Goal: Navigation & Orientation: Find specific page/section

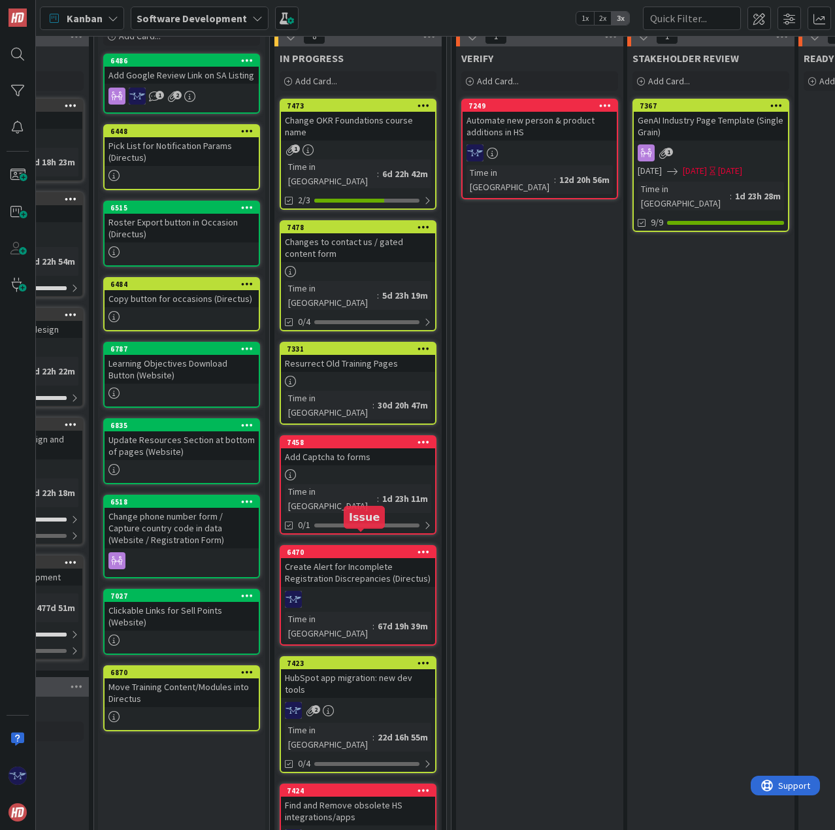
scroll to position [65, 466]
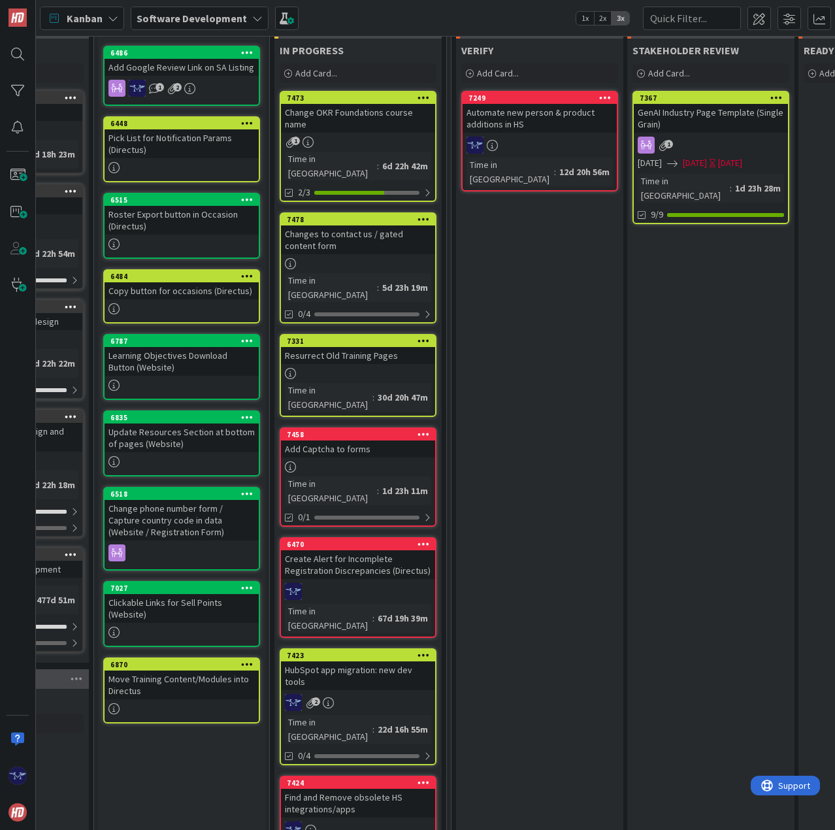
click at [379, 537] on div "6470 Create Alert for Incomplete Registration Discrepancies (Directus) Time in …" at bounding box center [358, 587] width 157 height 101
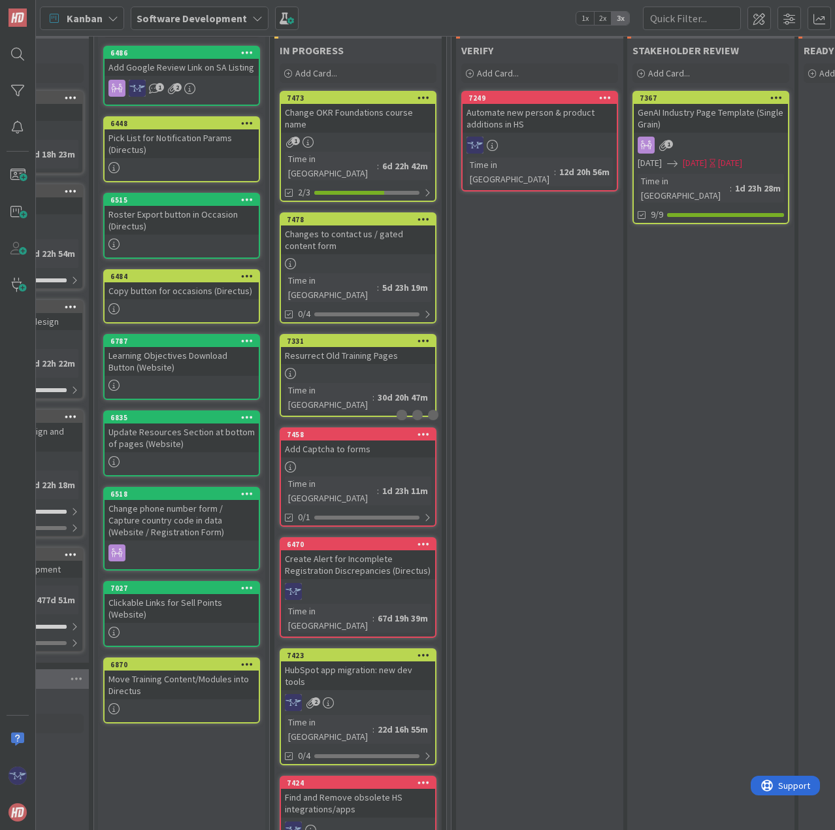
click at [379, 524] on div at bounding box center [417, 415] width 835 height 830
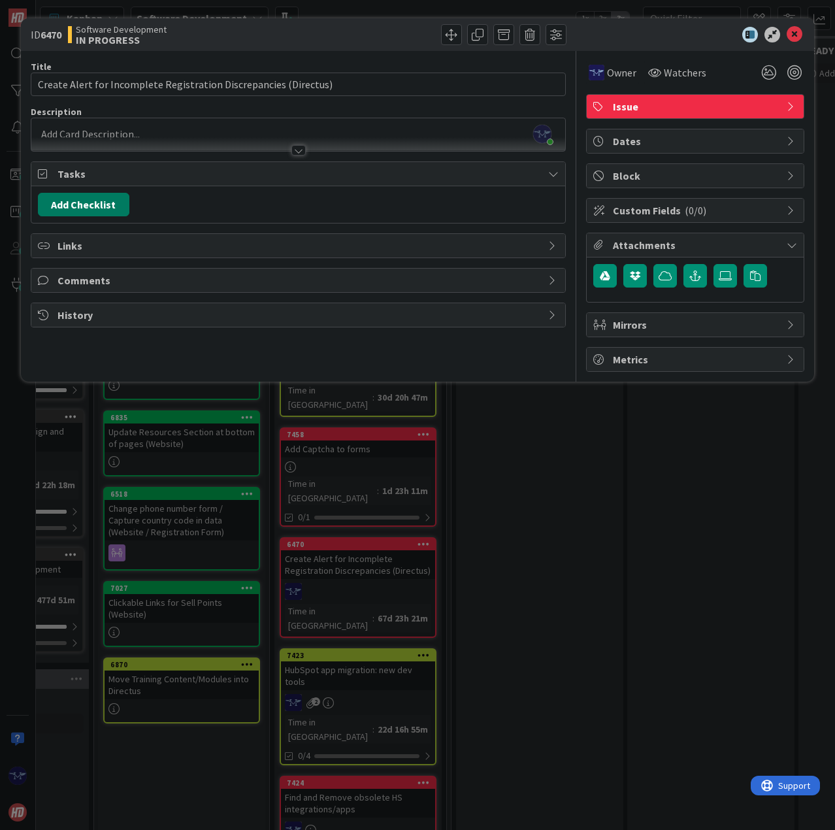
click at [101, 203] on button "Add Checklist" at bounding box center [83, 205] width 91 height 24
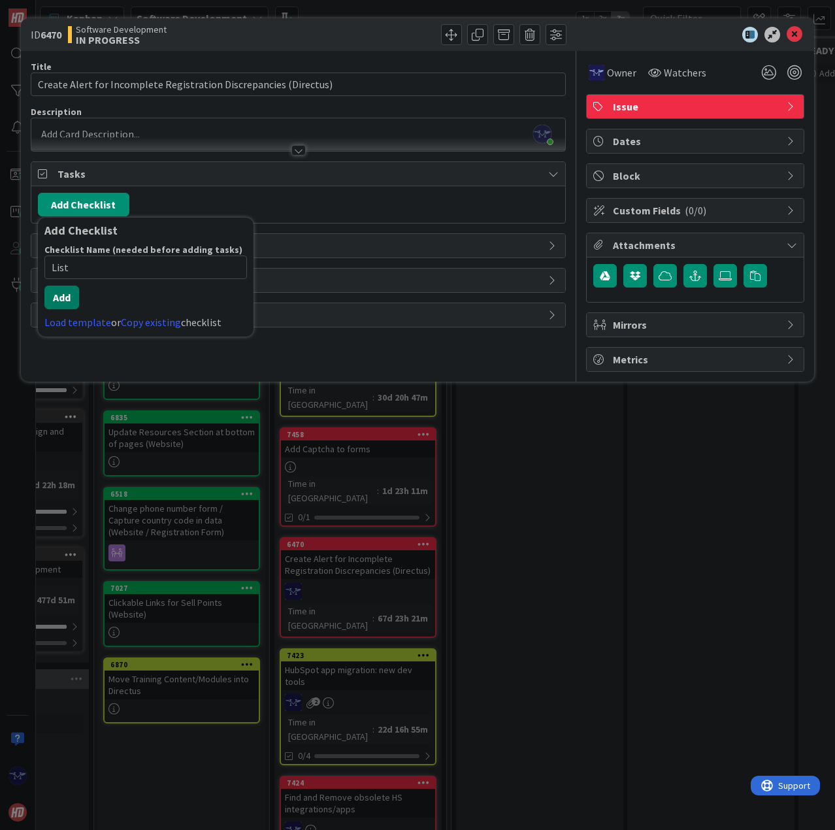
type input "List"
click at [59, 297] on button "Add" at bounding box center [61, 298] width 35 height 24
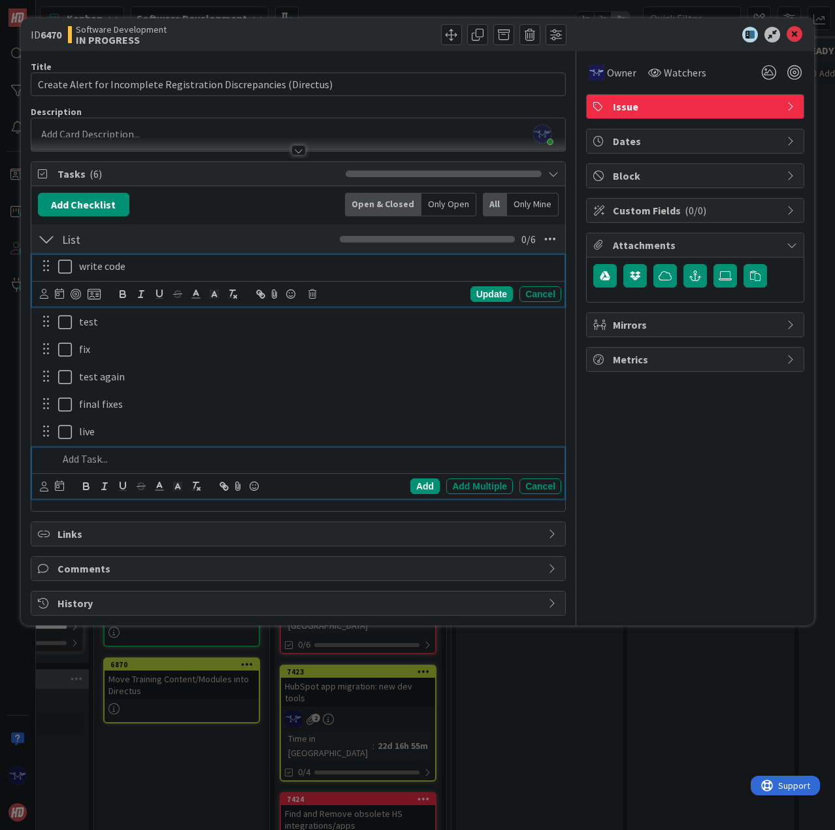
click at [81, 266] on p "write code" at bounding box center [317, 266] width 477 height 15
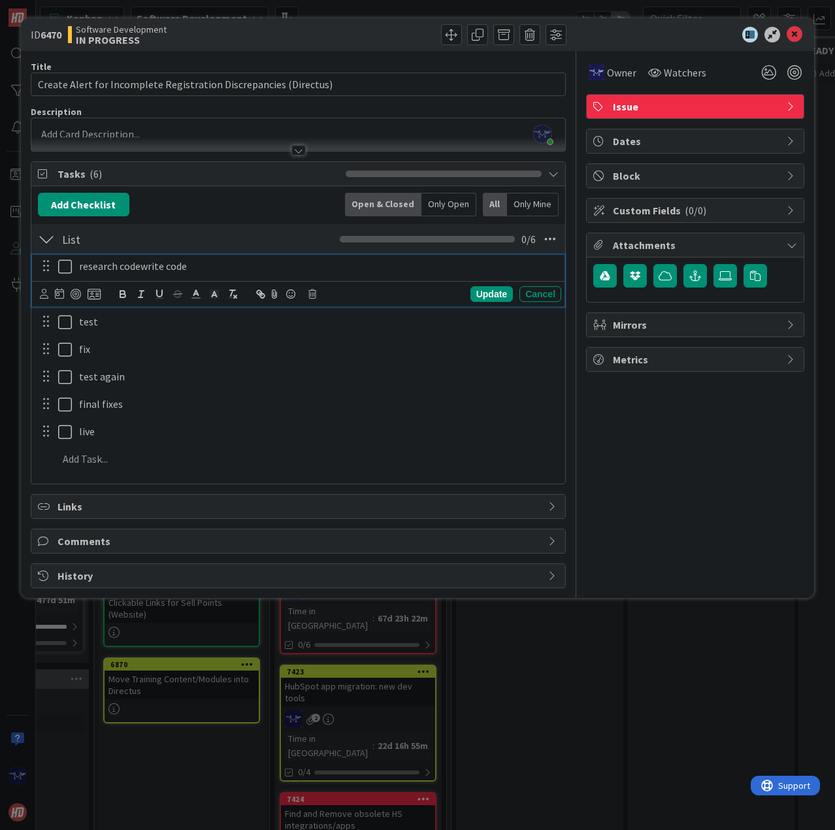
click at [144, 267] on p "research codewrite code" at bounding box center [317, 266] width 477 height 15
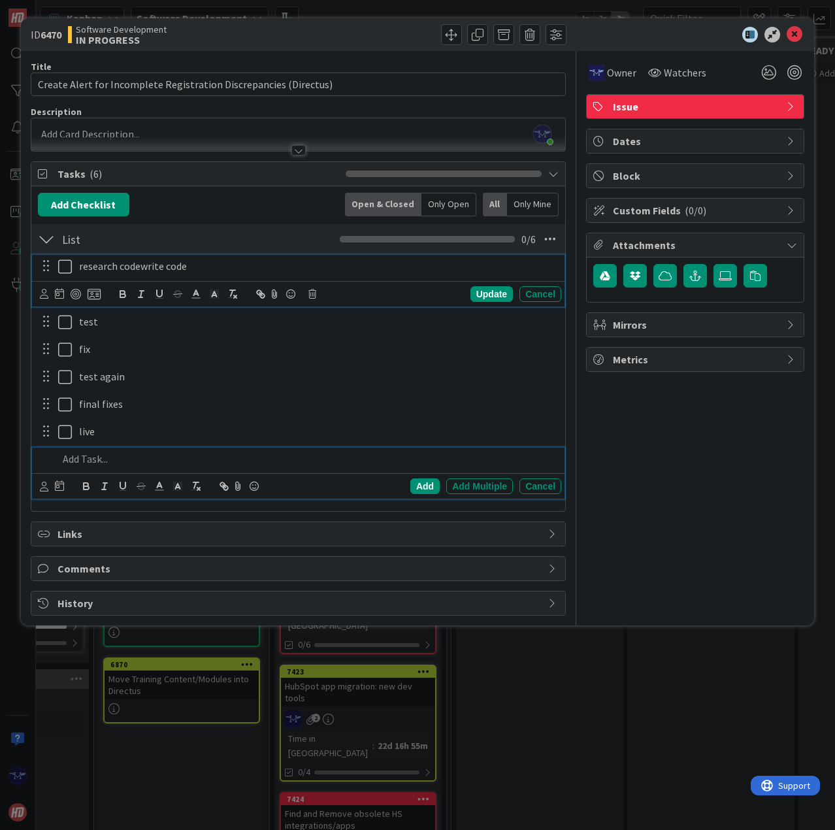
click at [110, 461] on p at bounding box center [307, 458] width 498 height 15
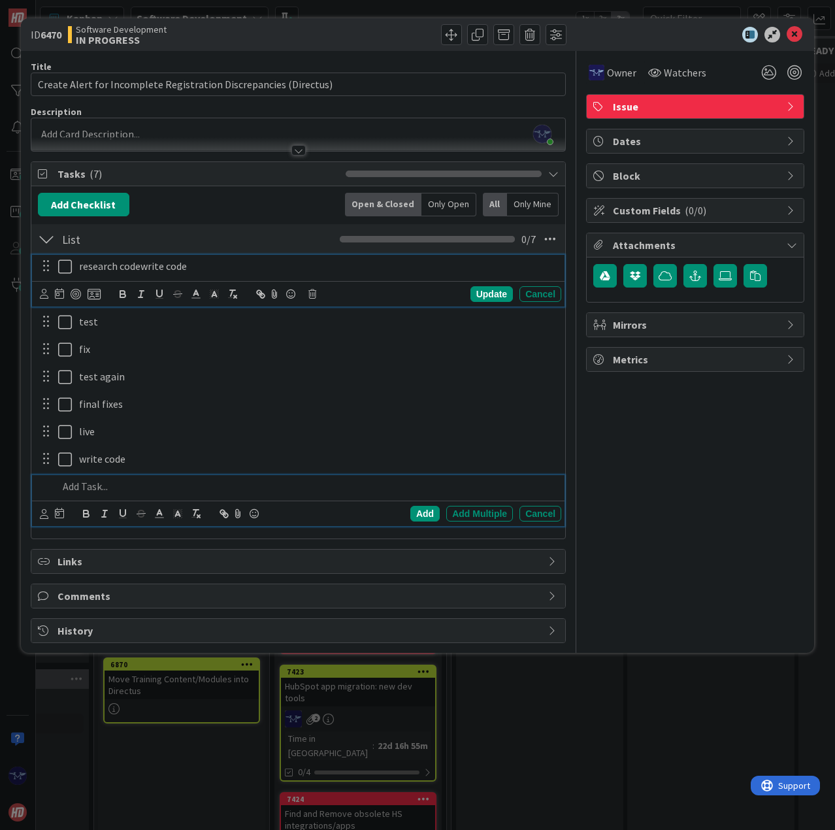
click at [162, 267] on p "research codewrite code" at bounding box center [317, 266] width 477 height 15
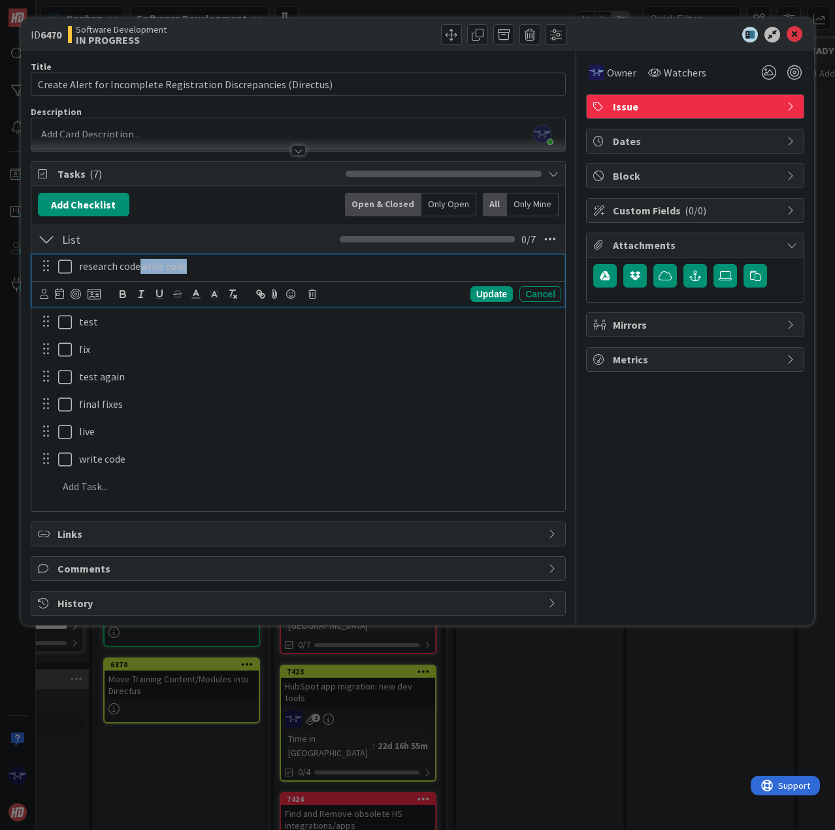
drag, startPoint x: 190, startPoint y: 266, endPoint x: 142, endPoint y: 266, distance: 47.7
click at [142, 266] on p "research codewrite code" at bounding box center [317, 266] width 477 height 15
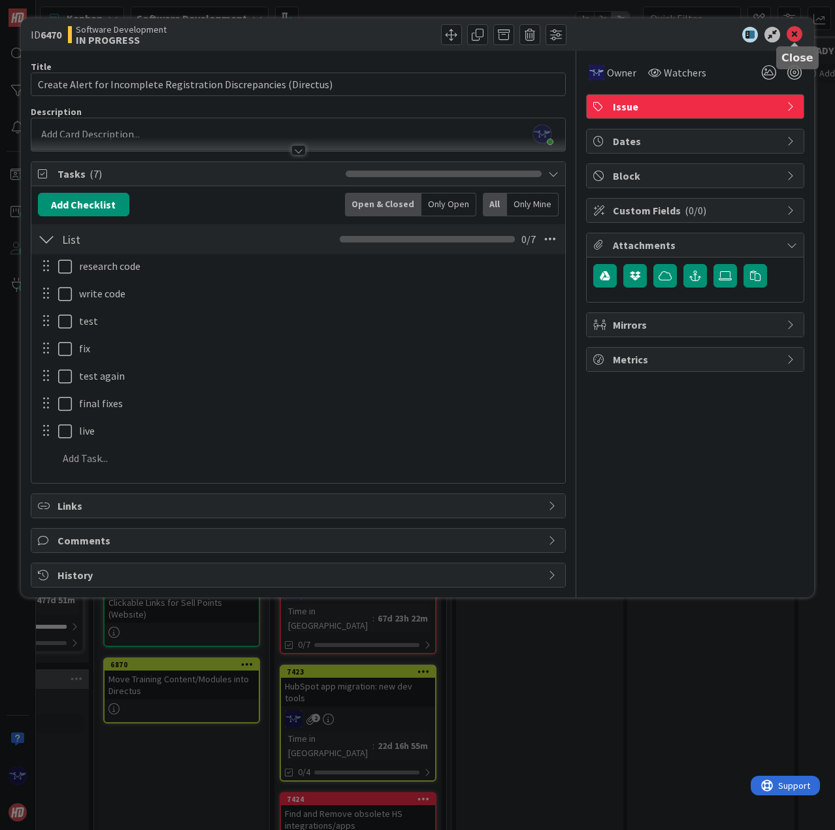
click at [793, 27] on icon at bounding box center [795, 35] width 16 height 16
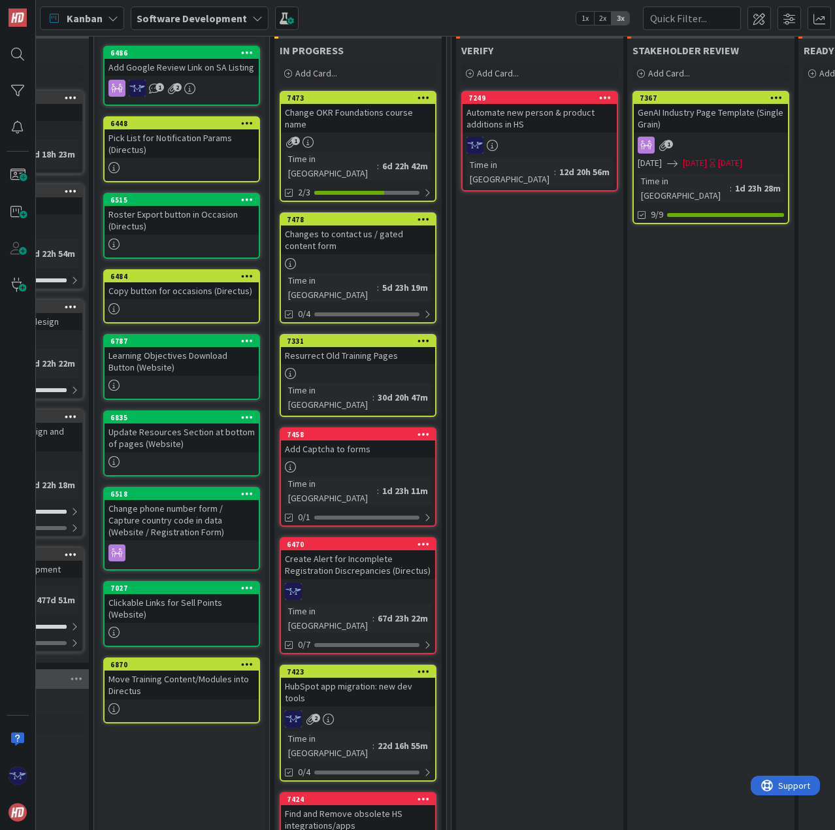
click at [371, 710] on div "2" at bounding box center [358, 718] width 154 height 17
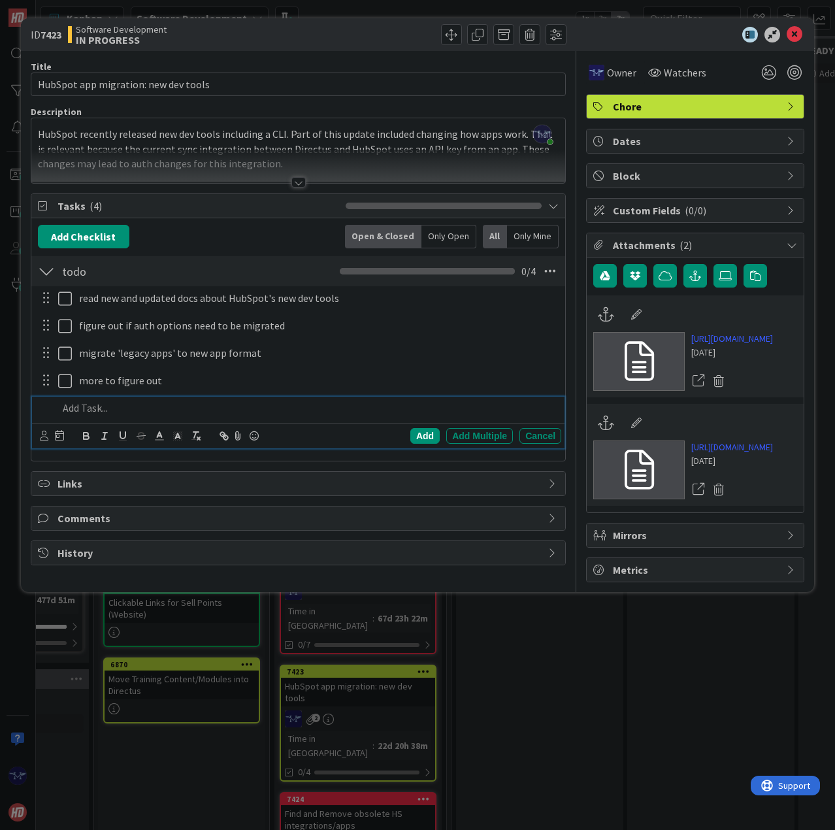
click at [76, 413] on p at bounding box center [307, 408] width 498 height 15
click at [77, 412] on p "mkae sure access level is correct" at bounding box center [307, 408] width 498 height 15
click at [212, 413] on p "make sure access level is correct" at bounding box center [307, 408] width 498 height 15
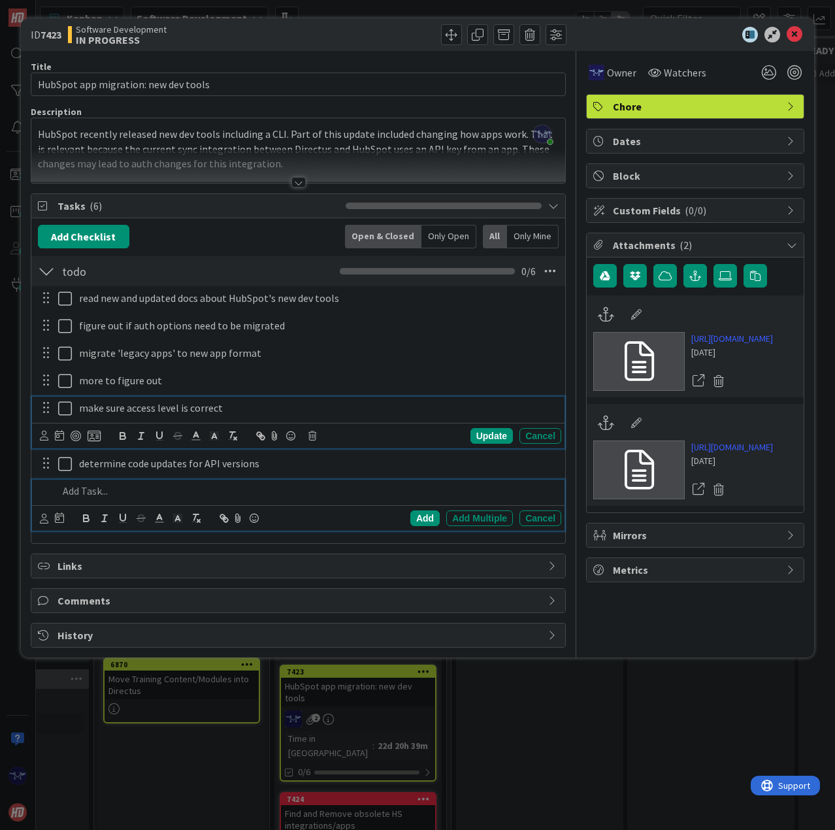
click at [66, 412] on icon at bounding box center [65, 409] width 14 height 16
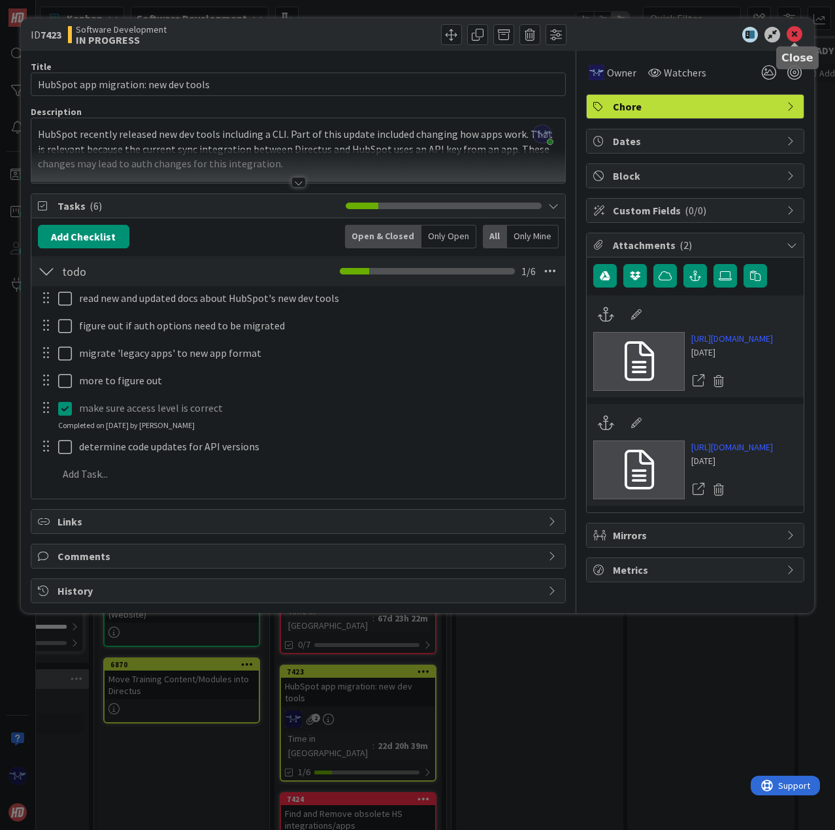
click at [794, 37] on icon at bounding box center [795, 35] width 16 height 16
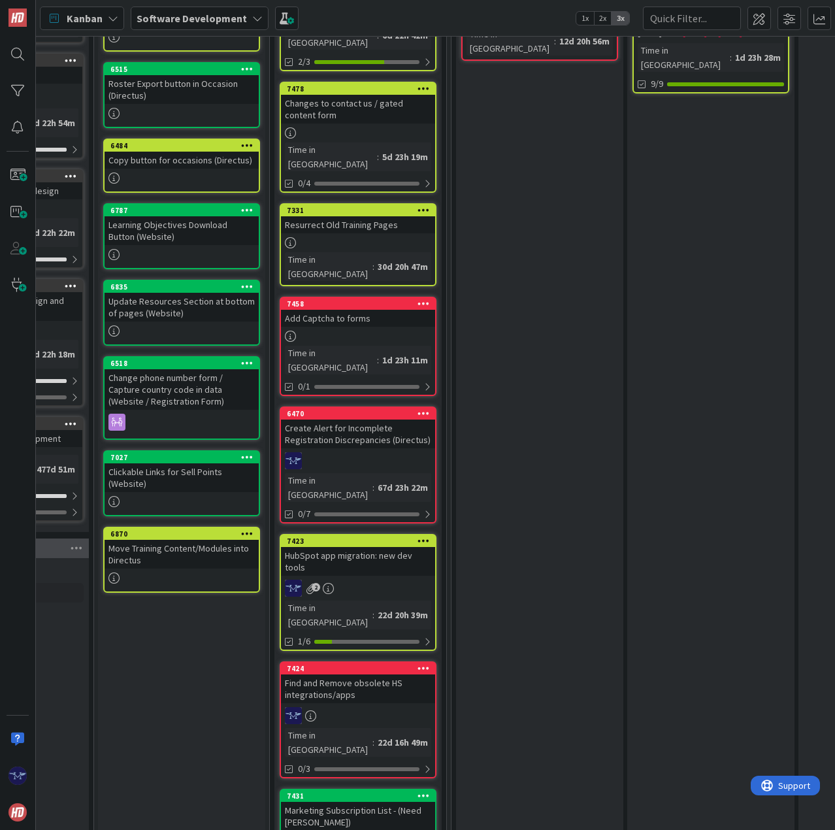
click at [363, 674] on div "Find and Remove obsolete HS integrations/apps" at bounding box center [358, 688] width 154 height 29
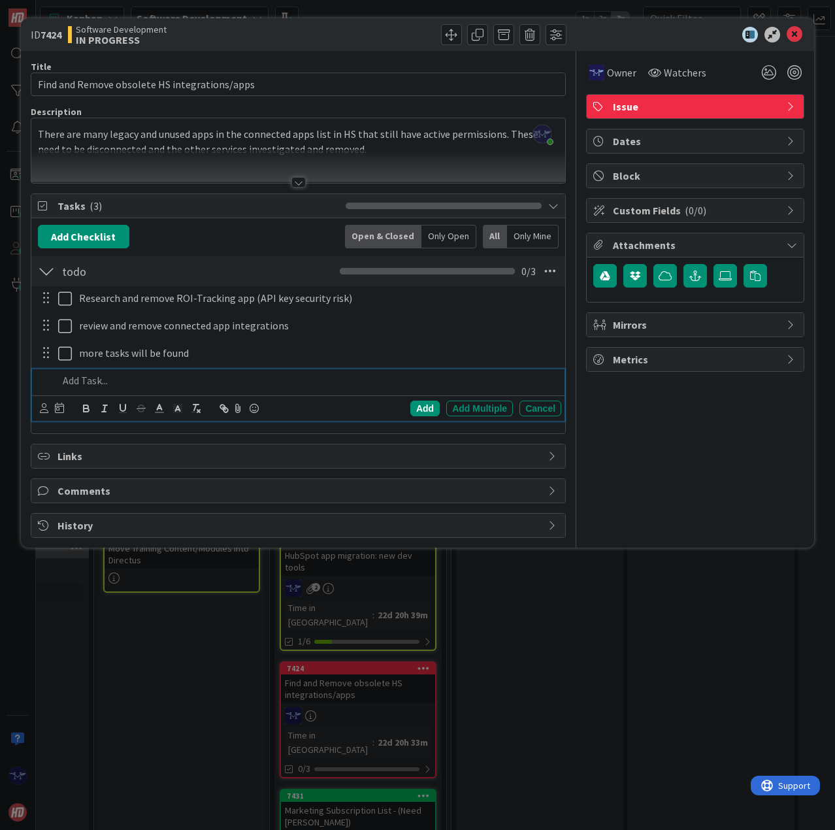
click at [86, 389] on div at bounding box center [307, 380] width 508 height 23
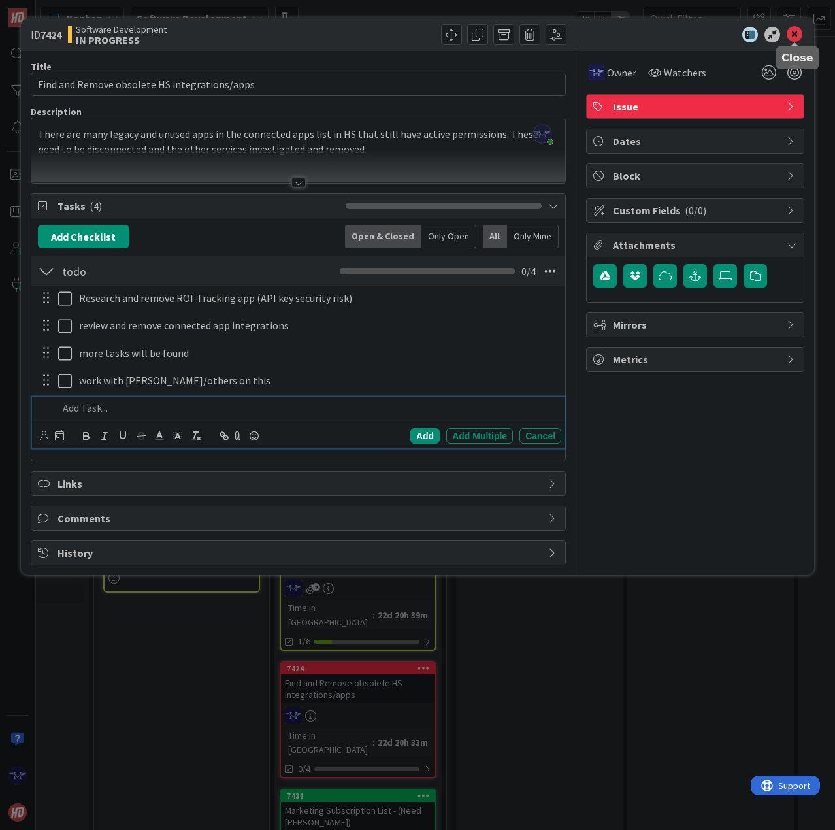
click at [793, 33] on icon at bounding box center [795, 35] width 16 height 16
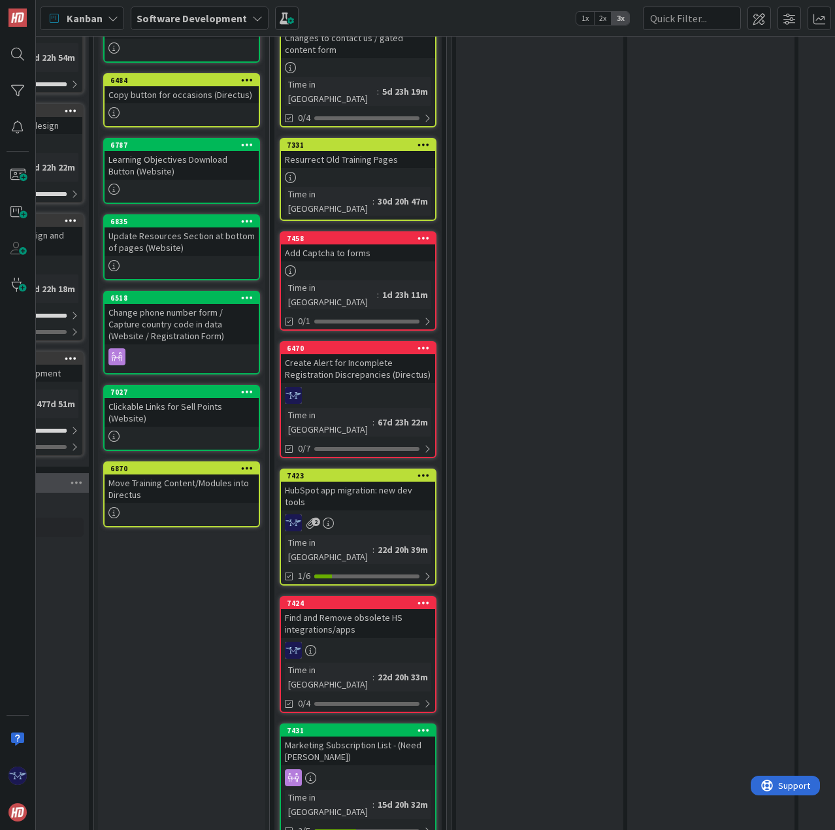
click at [372, 609] on div "Find and Remove obsolete HS integrations/apps" at bounding box center [358, 623] width 154 height 29
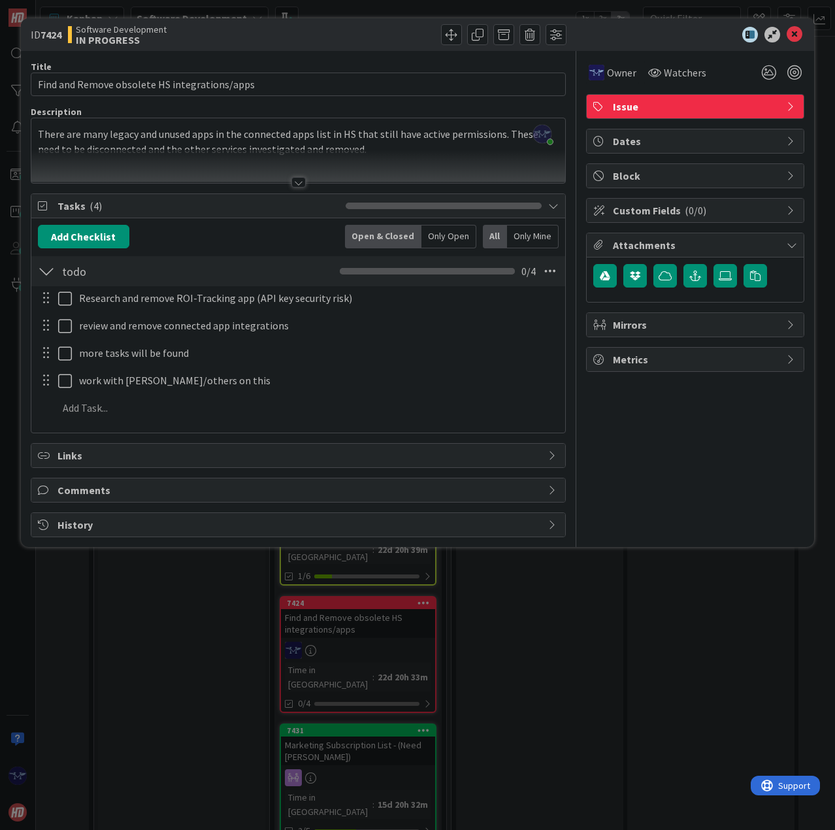
click at [303, 180] on div at bounding box center [298, 182] width 14 height 10
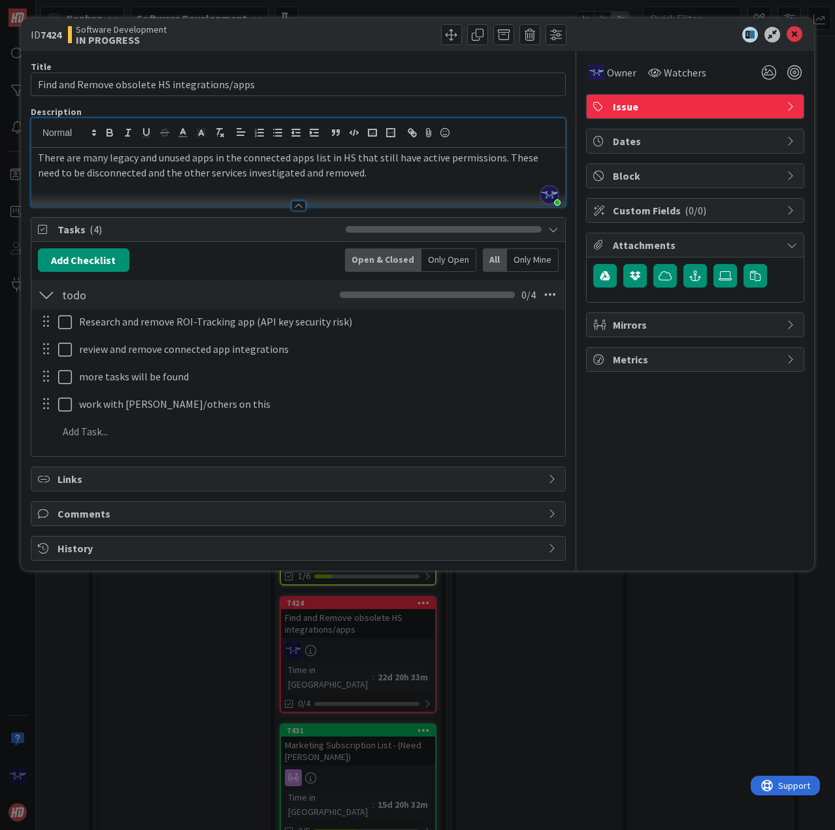
click at [338, 174] on p "There are many legacy and unused apps in the connected apps list in HS that sti…" at bounding box center [298, 164] width 521 height 29
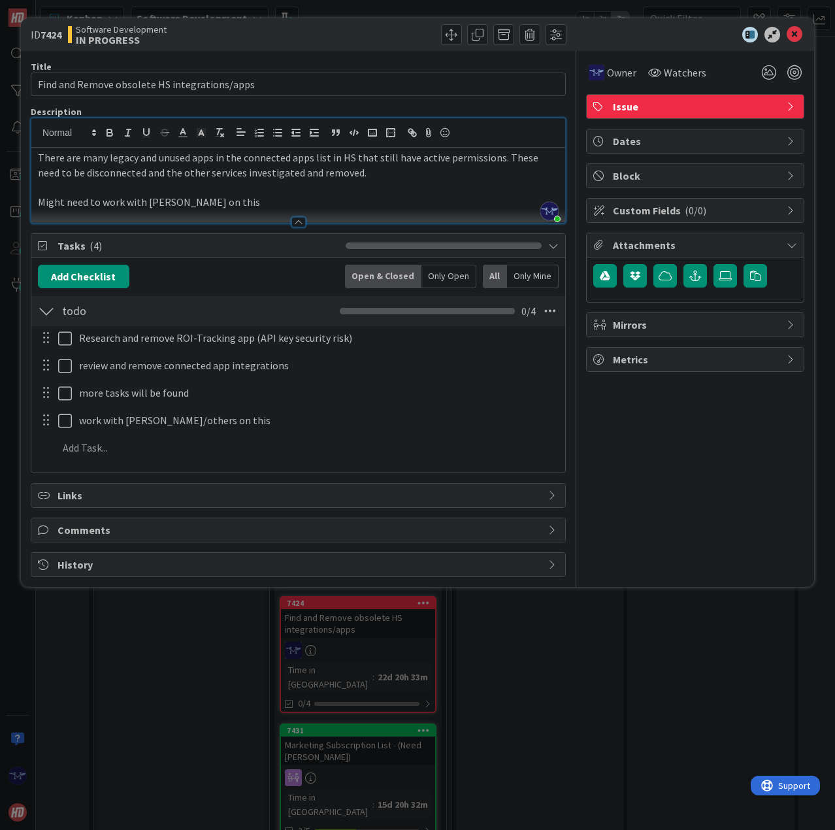
click at [723, 536] on div "Owner Watchers Issue Dates Block Custom Fields ( 0/0 ) Attachments Mirrors Metr…" at bounding box center [695, 314] width 218 height 526
click at [796, 30] on icon at bounding box center [795, 35] width 16 height 16
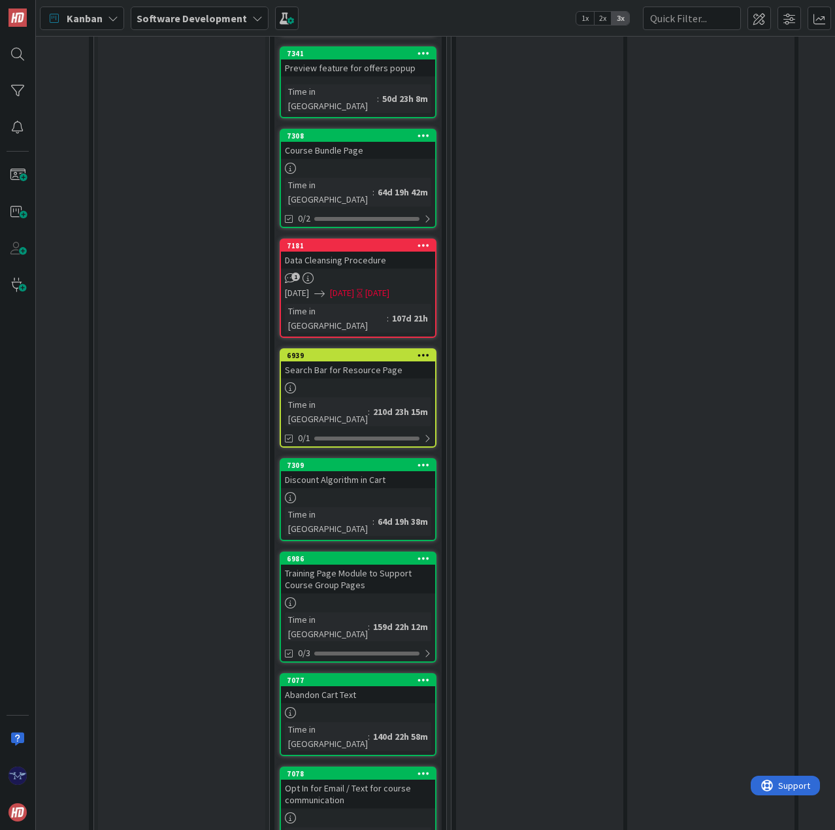
scroll to position [1568, 466]
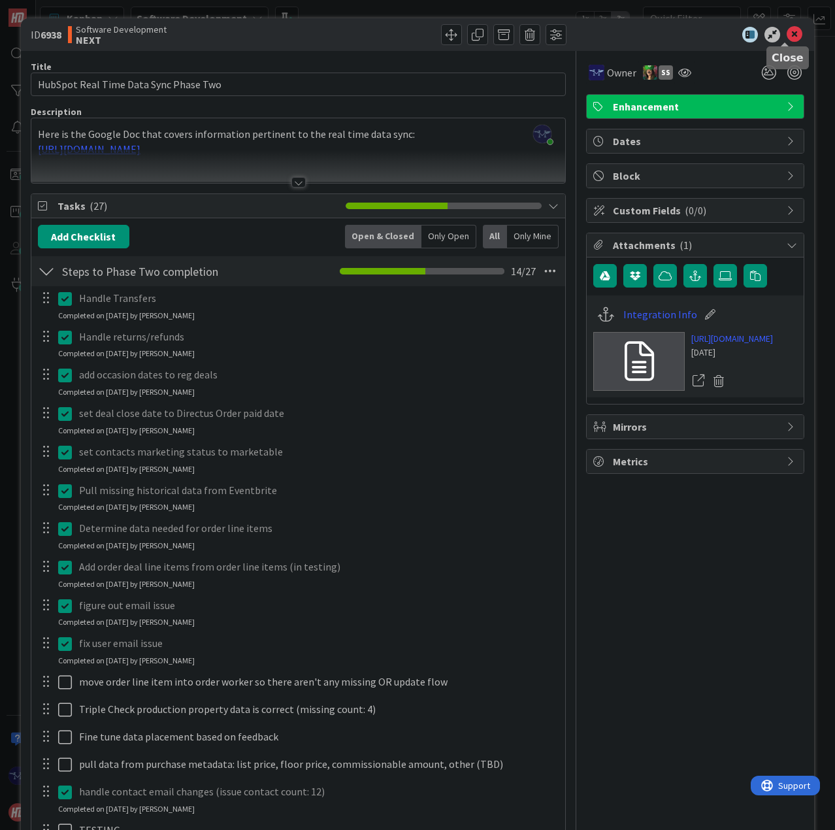
click at [787, 29] on icon at bounding box center [795, 35] width 16 height 16
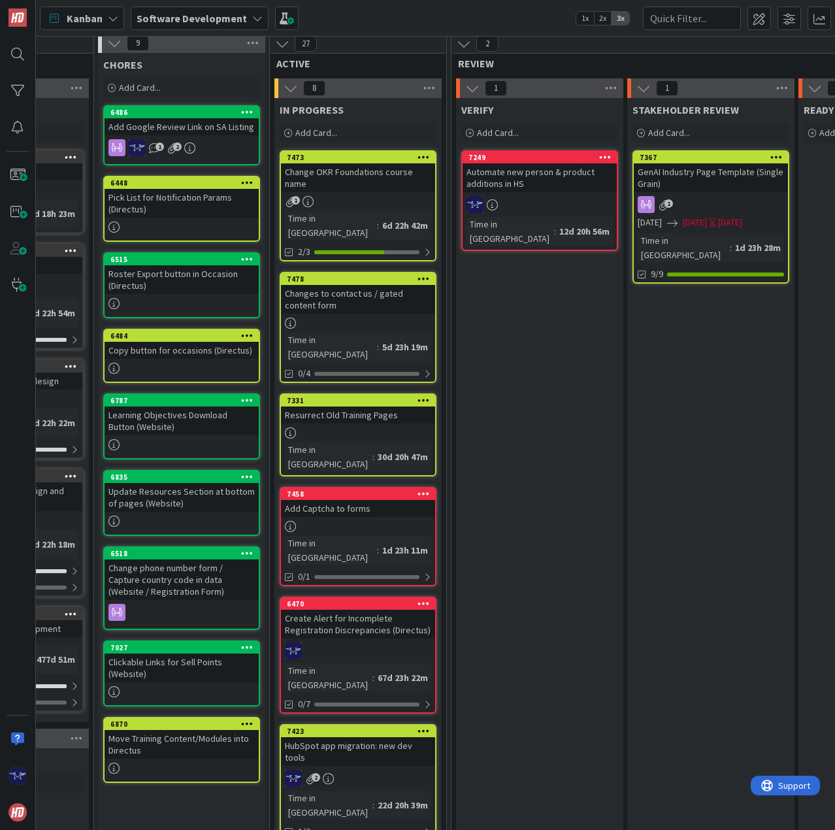
scroll to position [0, 466]
